Goal: Task Accomplishment & Management: Complete application form

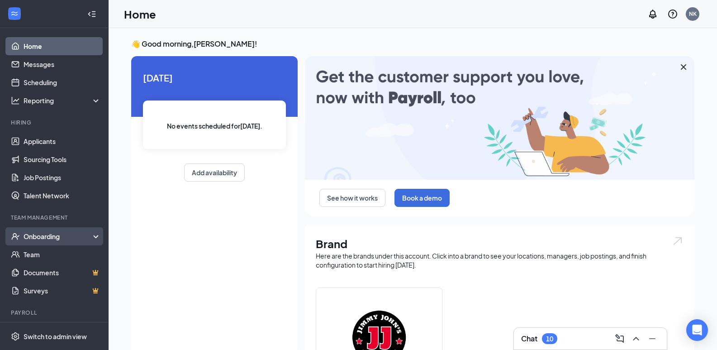
click at [75, 238] on div "Onboarding" at bounding box center [59, 236] width 70 height 9
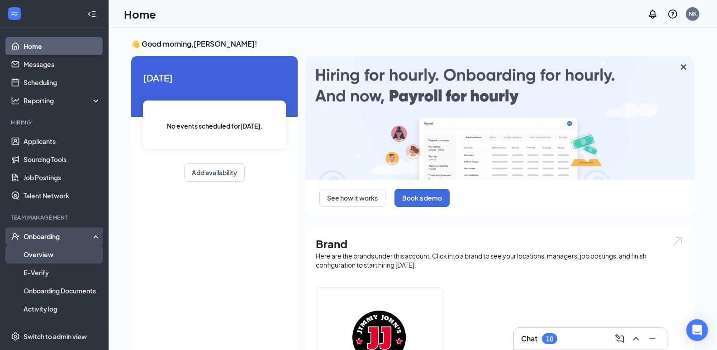
click at [66, 256] on link "Overview" at bounding box center [62, 254] width 77 height 18
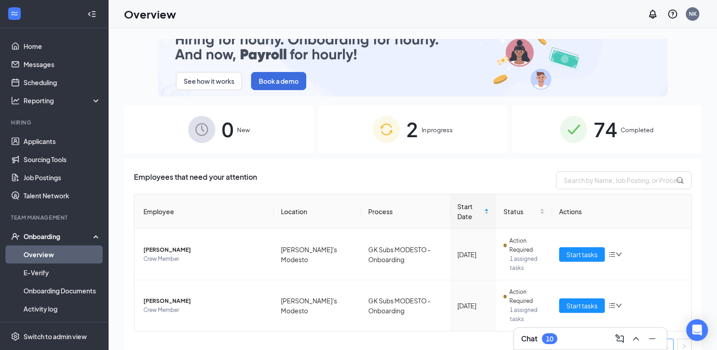
scroll to position [28, 0]
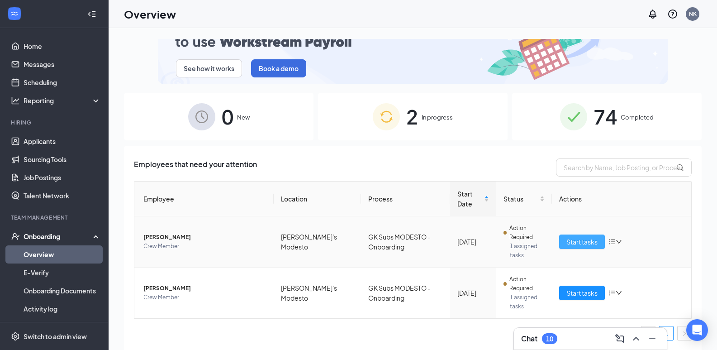
click at [573, 242] on span "Start tasks" at bounding box center [581, 242] width 31 height 10
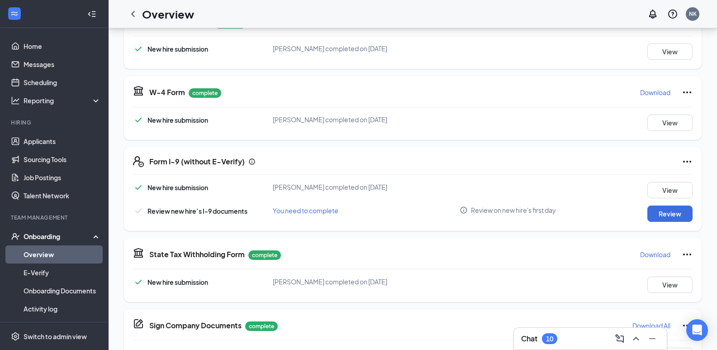
scroll to position [138, 0]
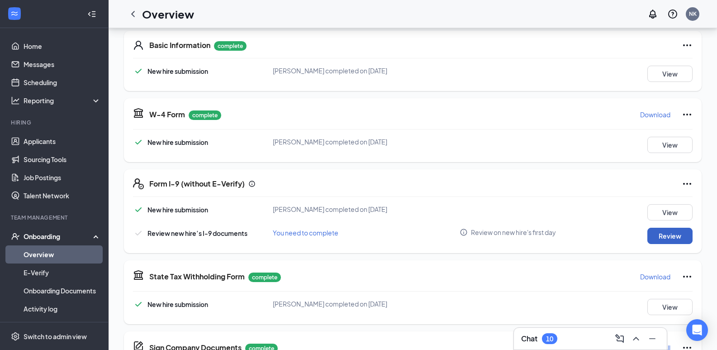
click at [662, 234] on button "Review" at bounding box center [669, 236] width 45 height 16
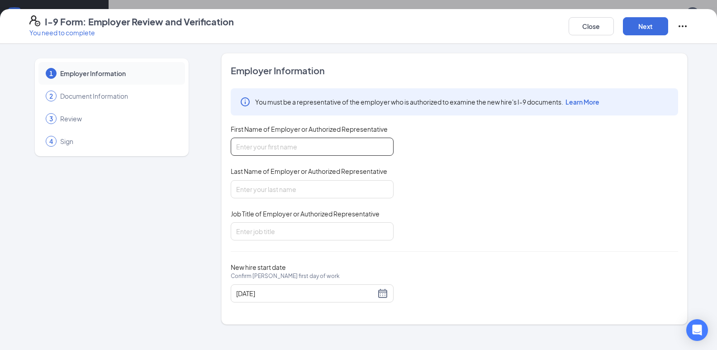
click at [306, 140] on input "First Name of Employer or Authorized Representative" at bounding box center [312, 147] width 163 height 18
type input "[PERSON_NAME]"
click at [323, 179] on div "Last Name of Employer or Authorized Representative" at bounding box center [312, 172] width 163 height 13
click at [323, 188] on input "Last Name of Employer or Authorized Representative" at bounding box center [312, 189] width 163 height 18
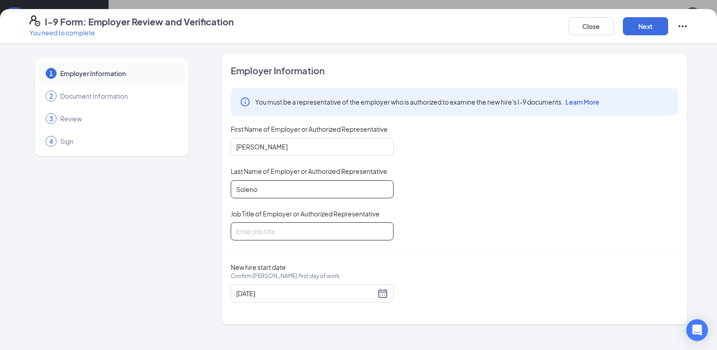
type input "Soleno"
click at [280, 228] on input "Job Title of Employer or Authorized Representative" at bounding box center [312, 231] width 163 height 18
type input "Area Manager"
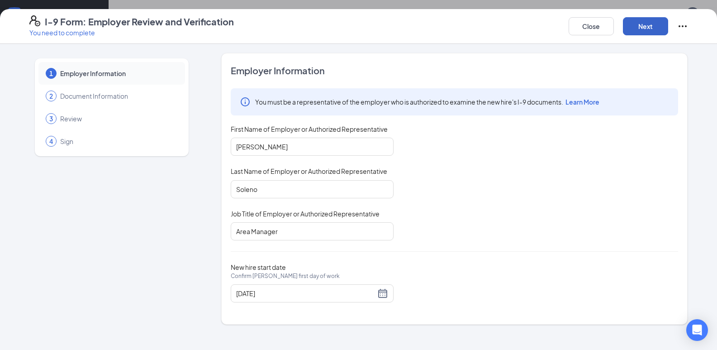
click at [647, 29] on button "Next" at bounding box center [645, 26] width 45 height 18
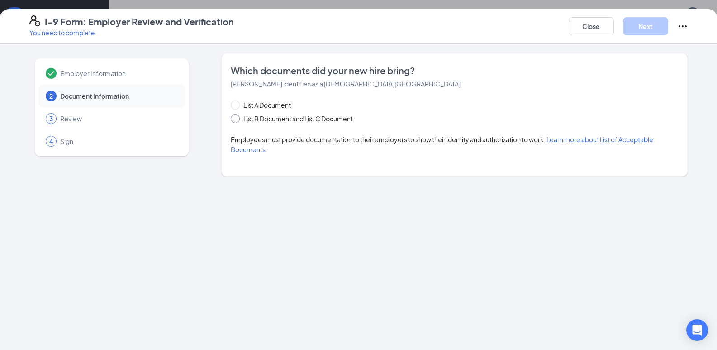
click at [240, 116] on span at bounding box center [235, 118] width 9 height 9
click at [237, 116] on input "List B Document and List C Document" at bounding box center [234, 117] width 6 height 6
radio input "true"
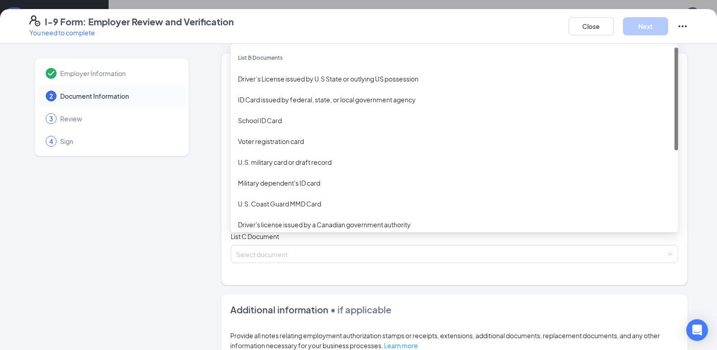
click at [256, 200] on div "Select document List B Documents Driver’s License issued by U.S State or outlyi…" at bounding box center [454, 199] width 447 height 18
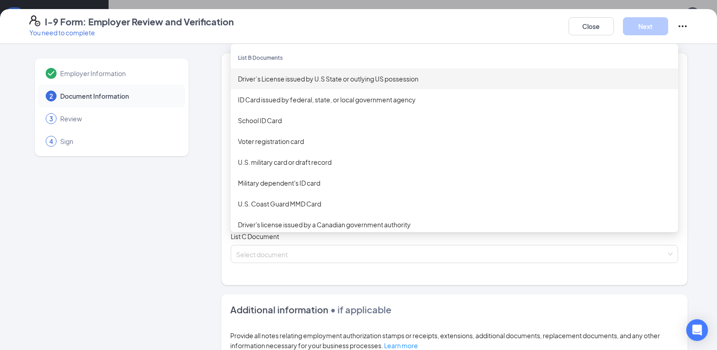
click at [292, 77] on div "Driver’s License issued by U.S State or outlying US possession" at bounding box center [454, 79] width 433 height 10
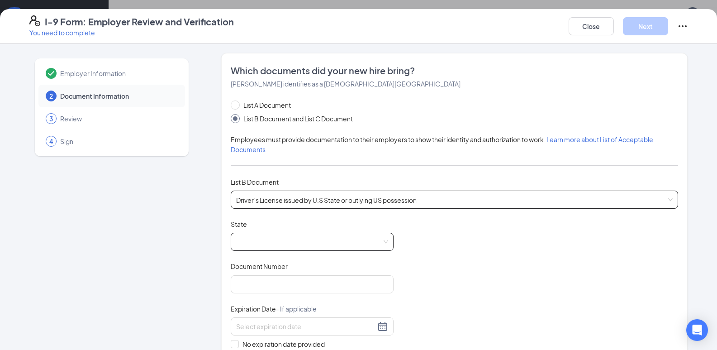
click at [271, 241] on span at bounding box center [312, 241] width 152 height 17
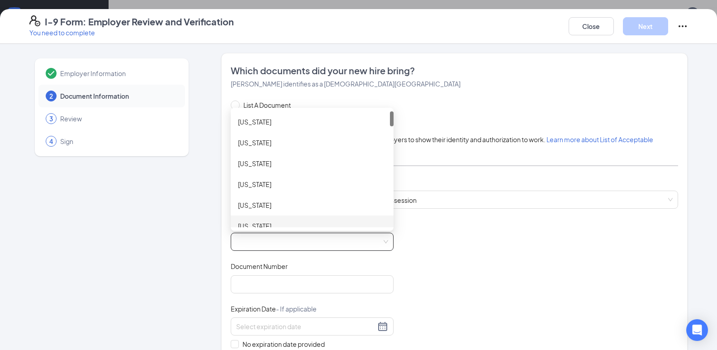
click at [272, 226] on div "[US_STATE]" at bounding box center [312, 226] width 148 height 10
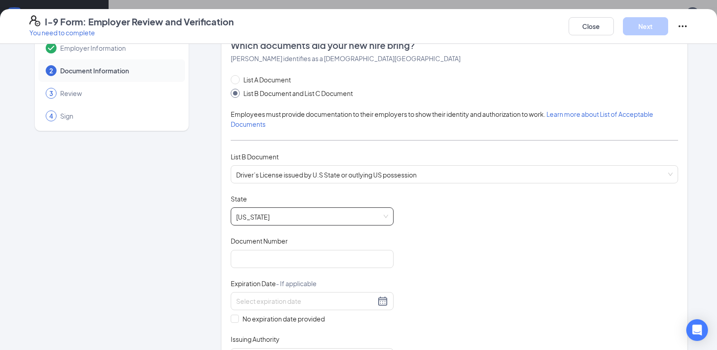
scroll to position [45, 0]
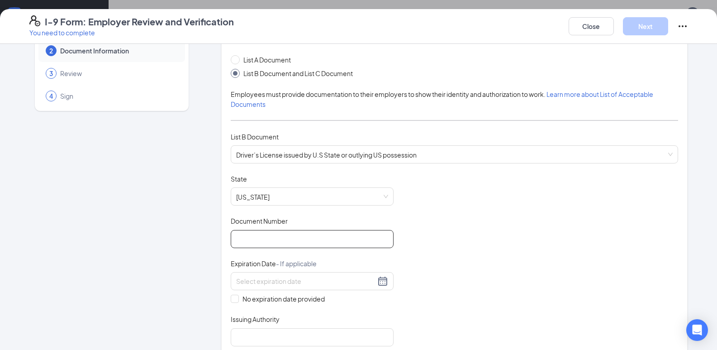
click at [272, 235] on input "Document Number" at bounding box center [312, 239] width 163 height 18
click at [236, 235] on input "y8460681" at bounding box center [312, 239] width 163 height 18
type input "Y8460681"
click at [379, 285] on div at bounding box center [312, 280] width 152 height 11
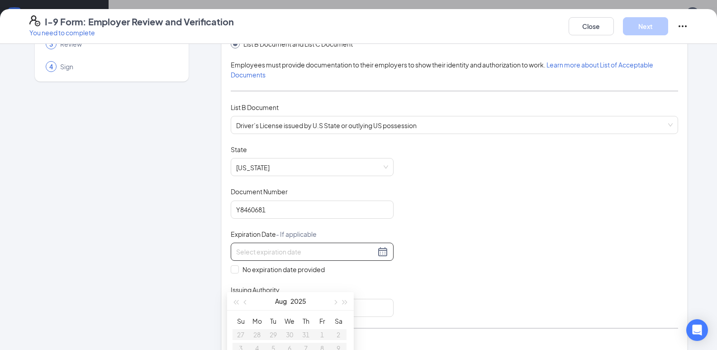
scroll to position [90, 0]
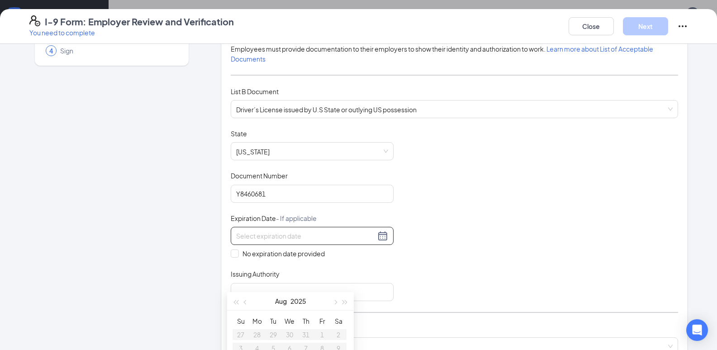
click at [394, 266] on div "Document Title Driver’s License issued by U.S State or outlying US possession S…" at bounding box center [454, 215] width 447 height 172
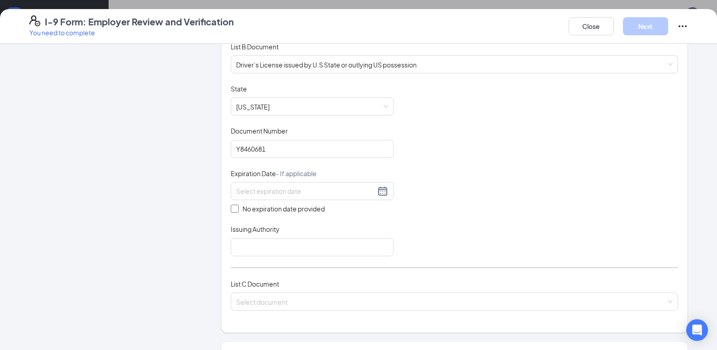
scroll to position [136, 0]
click at [379, 193] on div at bounding box center [312, 190] width 152 height 11
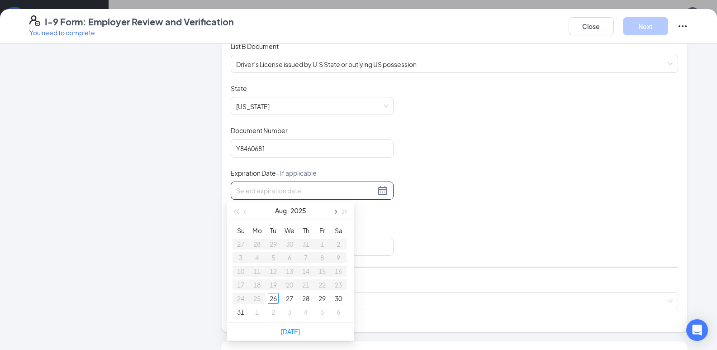
click at [333, 212] on button "button" at bounding box center [335, 210] width 10 height 18
click at [246, 208] on button "button" at bounding box center [246, 210] width 10 height 18
click at [345, 210] on span "button" at bounding box center [345, 211] width 5 height 5
type input "[DATE]"
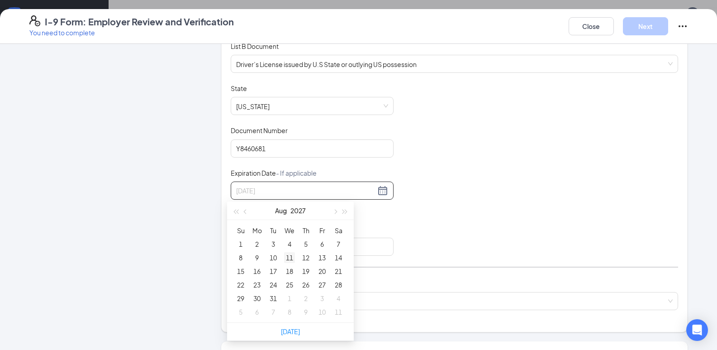
click at [288, 256] on div "11" at bounding box center [289, 257] width 11 height 11
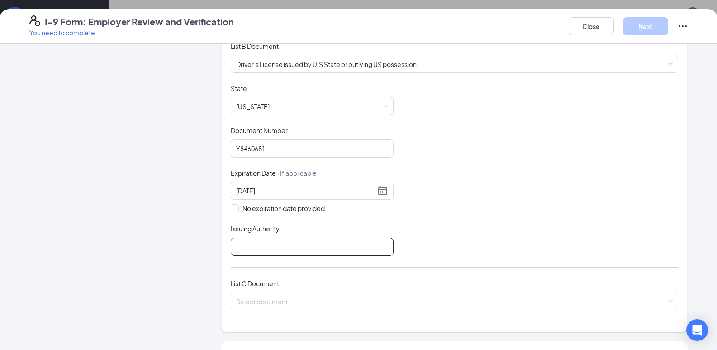
click at [260, 248] on input "Issuing Authority" at bounding box center [312, 246] width 163 height 18
type input "ca dmv"
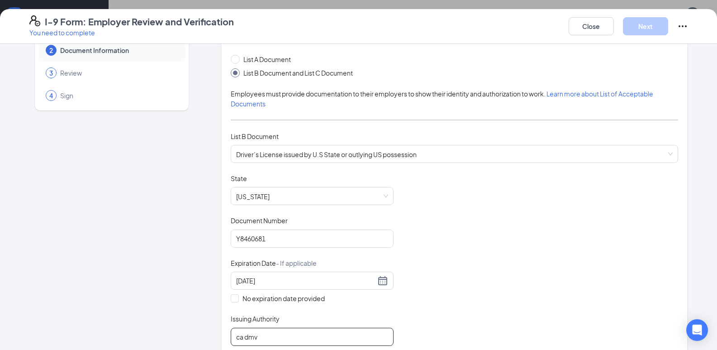
scroll to position [226, 0]
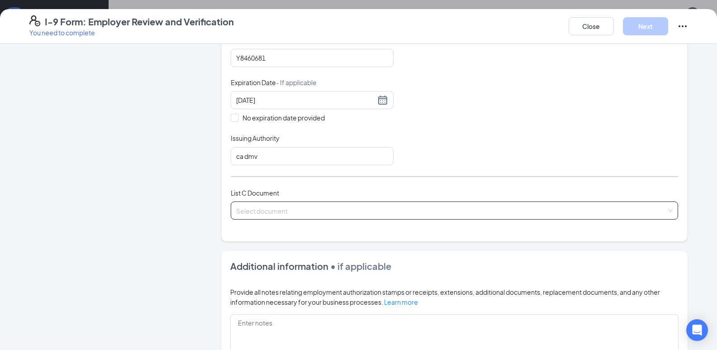
click at [279, 213] on div "Select document List C Documents Unrestricted Social Security Card Certificatio…" at bounding box center [454, 210] width 447 height 18
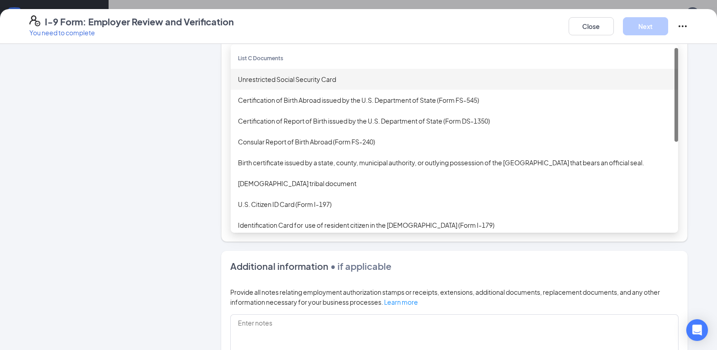
click at [275, 80] on div "Unrestricted Social Security Card" at bounding box center [454, 79] width 433 height 10
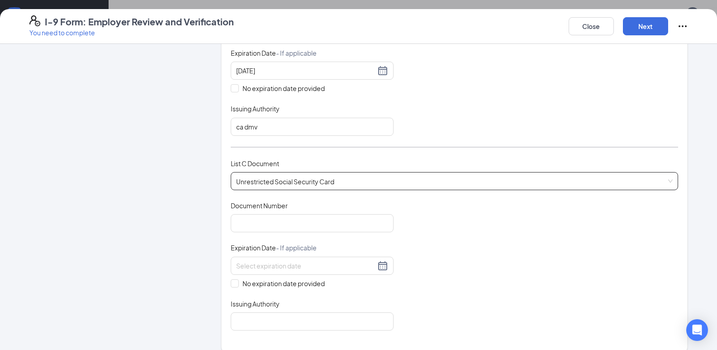
scroll to position [271, 0]
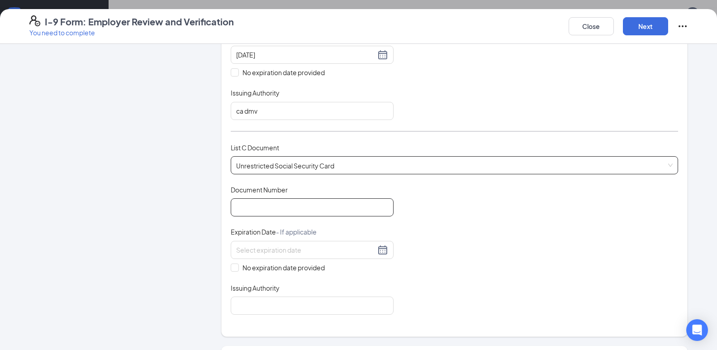
click at [292, 201] on input "Document Number" at bounding box center [312, 207] width 163 height 18
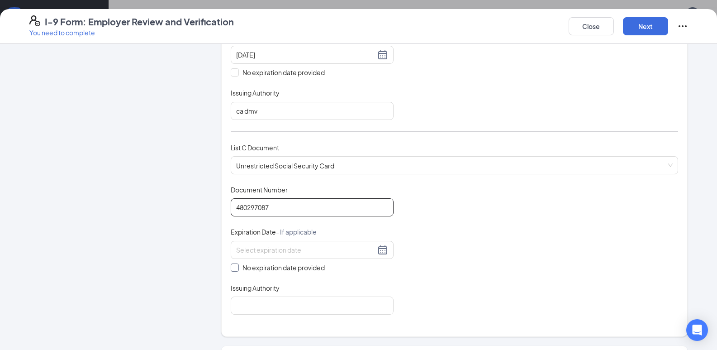
type input "480297087"
click at [249, 270] on span "No expiration date provided" at bounding box center [284, 267] width 90 height 10
click at [237, 270] on input "No expiration date provided" at bounding box center [234, 266] width 6 height 6
checkbox input "true"
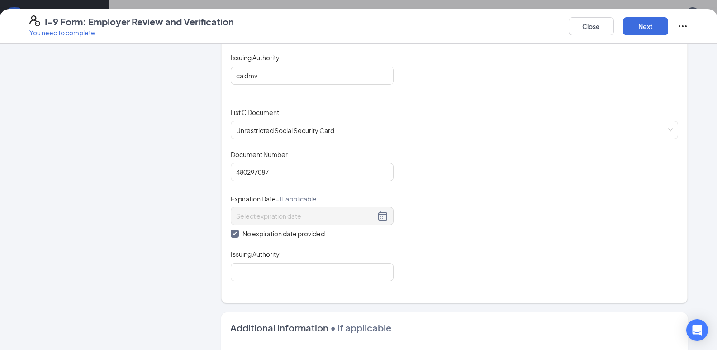
scroll to position [362, 0]
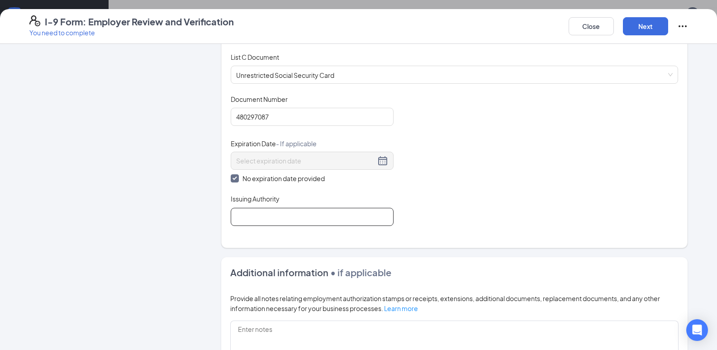
click at [265, 219] on input "Issuing Authority" at bounding box center [312, 217] width 163 height 18
type input "Social Security Administration"
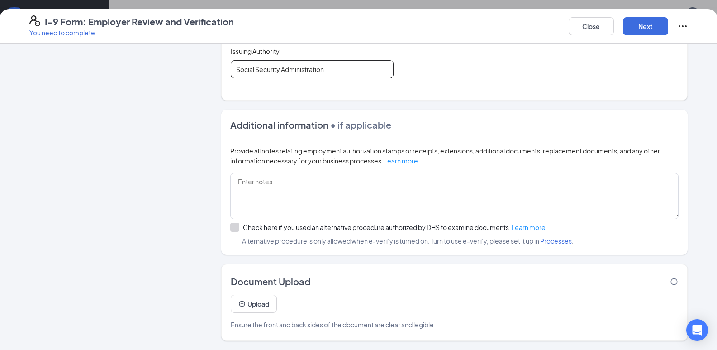
scroll to position [228, 0]
click at [650, 28] on button "Next" at bounding box center [645, 26] width 45 height 18
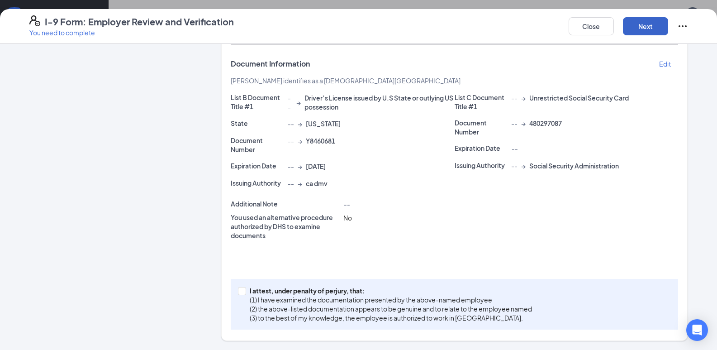
scroll to position [364, 0]
click at [238, 291] on input "I attest, under penalty of [PERSON_NAME], that: (1) I have examined the documen…" at bounding box center [241, 290] width 6 height 6
checkbox input "true"
click at [646, 28] on button "Next" at bounding box center [645, 26] width 45 height 18
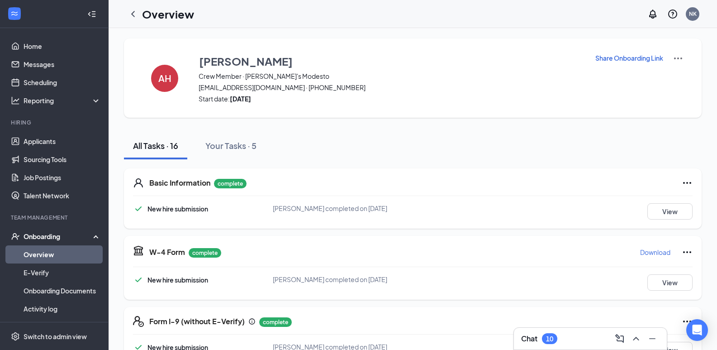
scroll to position [0, 0]
click at [57, 252] on link "Overview" at bounding box center [62, 254] width 77 height 18
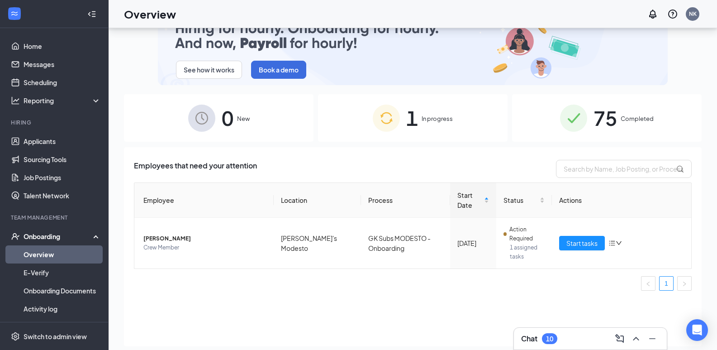
scroll to position [41, 0]
